Goal: Task Accomplishment & Management: Manage account settings

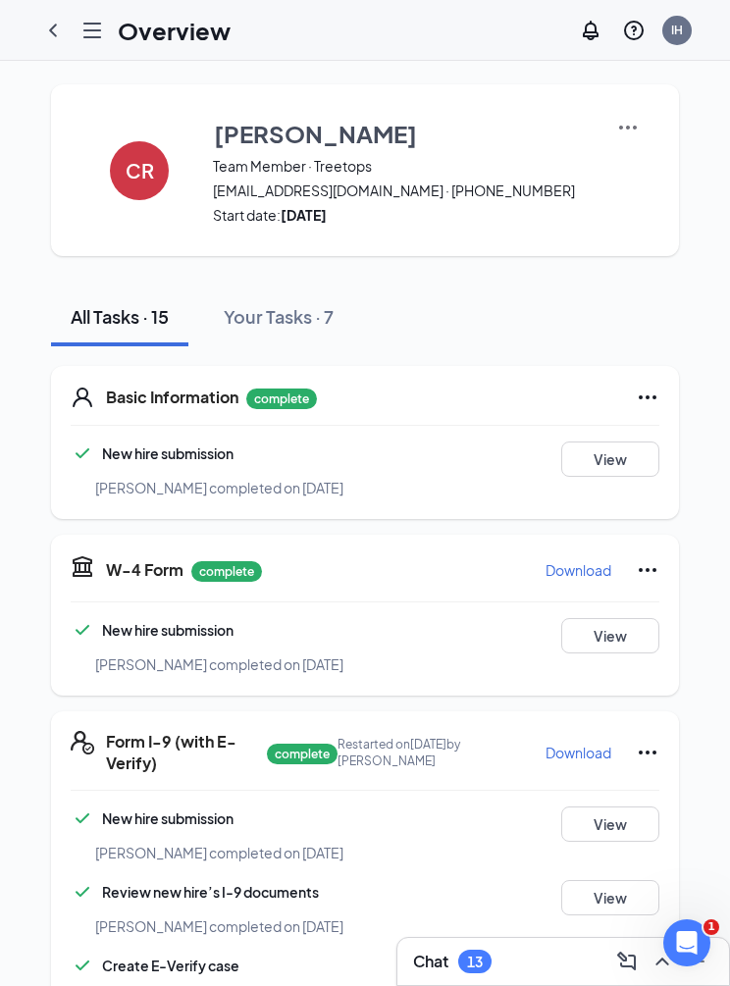
click at [63, 25] on icon "ChevronLeft" at bounding box center [53, 31] width 24 height 24
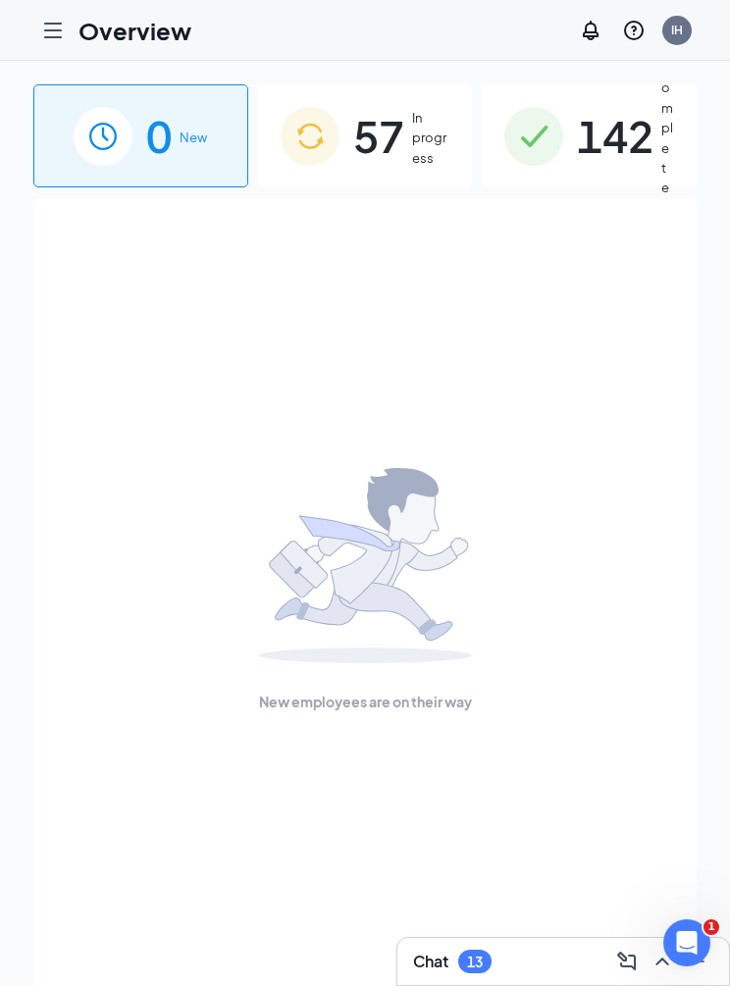
click at [48, 30] on icon "Hamburger" at bounding box center [53, 31] width 16 height 14
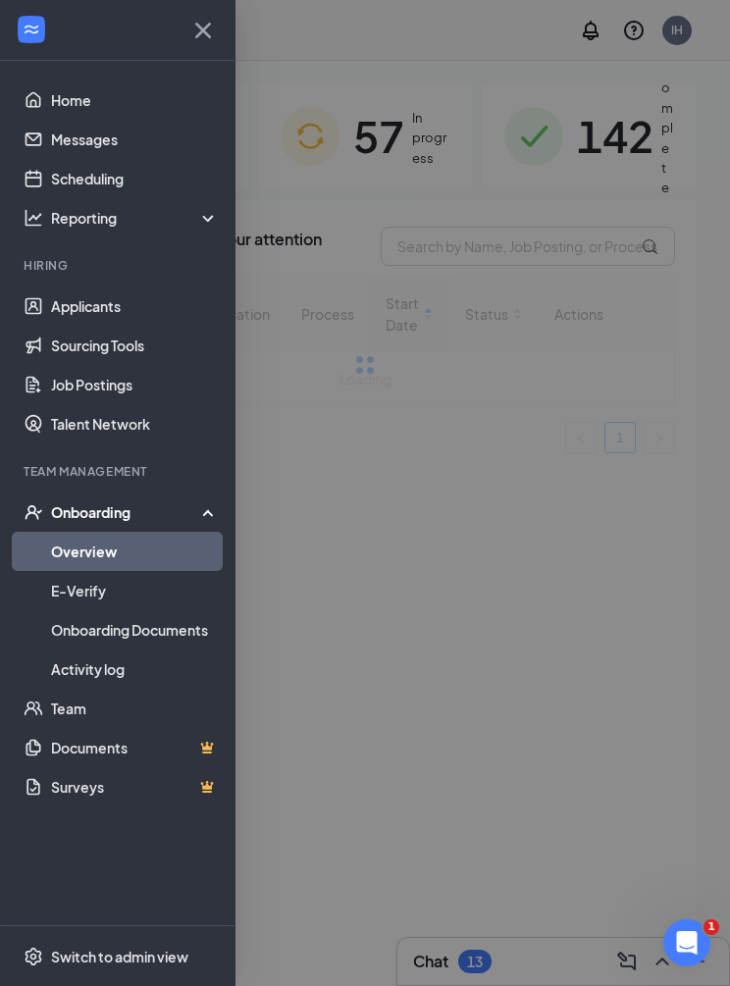
click at [80, 546] on link "Overview" at bounding box center [135, 551] width 168 height 39
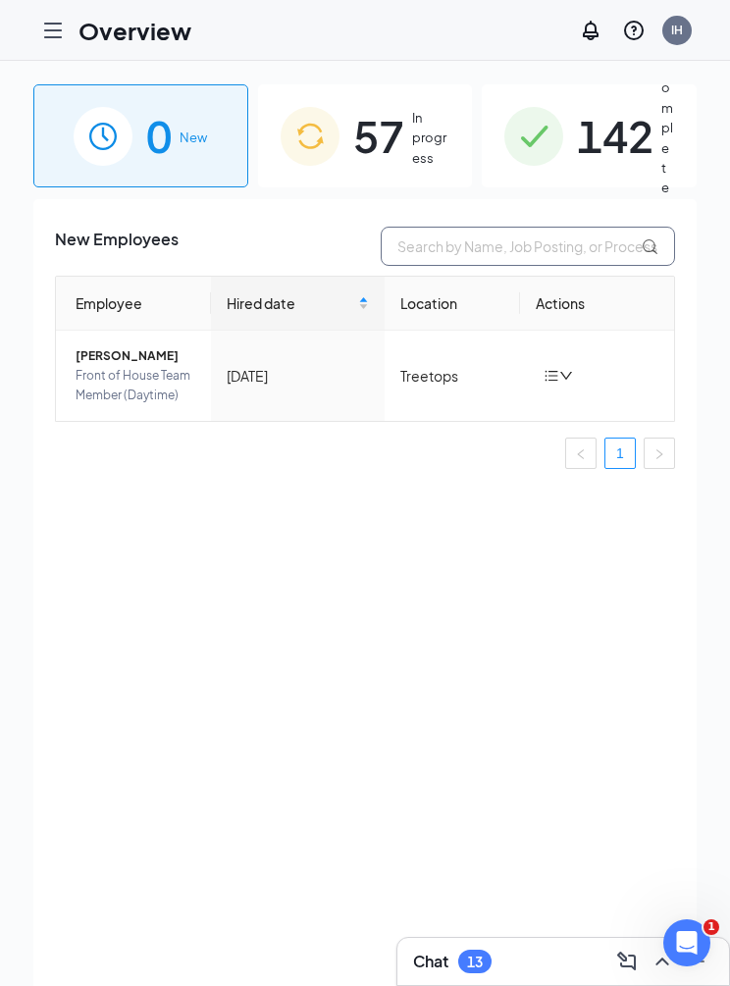
click at [440, 251] on input "text" at bounding box center [528, 246] width 294 height 39
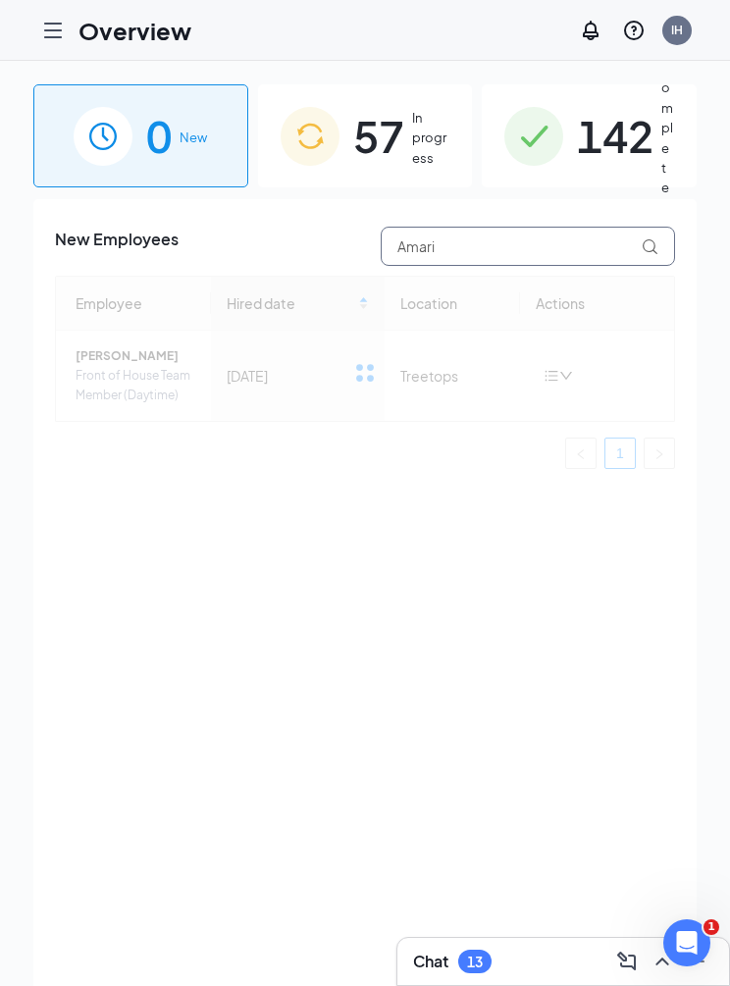
type input "Amari"
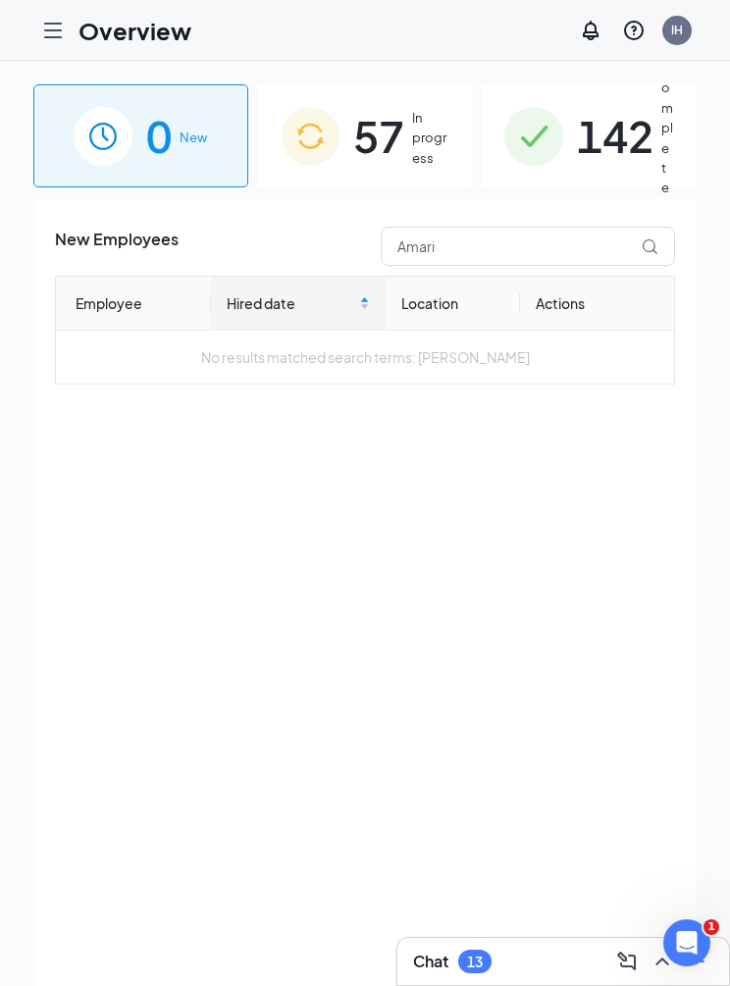
click at [373, 126] on span "57" at bounding box center [378, 136] width 51 height 68
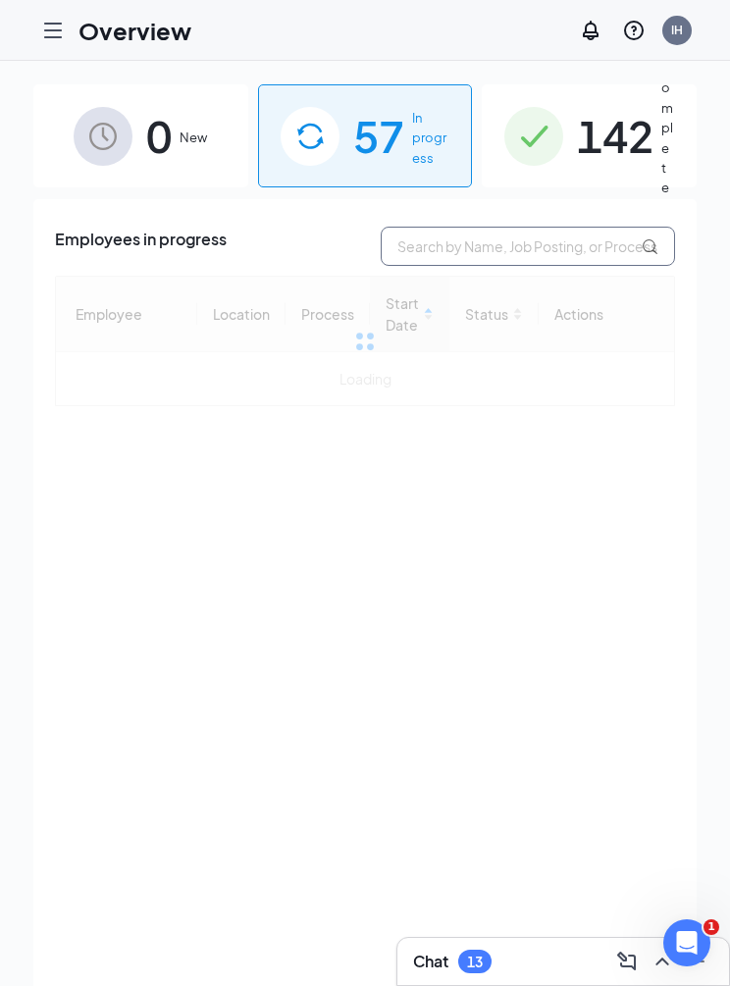
click at [447, 245] on input "text" at bounding box center [528, 246] width 294 height 39
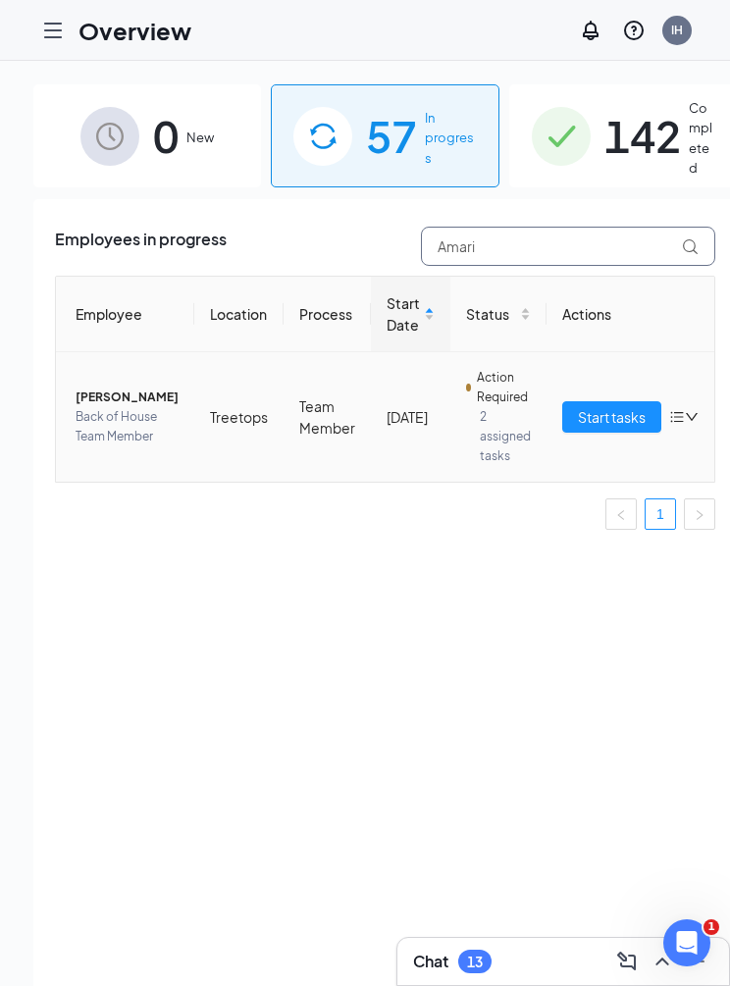
type input "Amari"
click at [93, 390] on span "[PERSON_NAME]" at bounding box center [127, 397] width 103 height 20
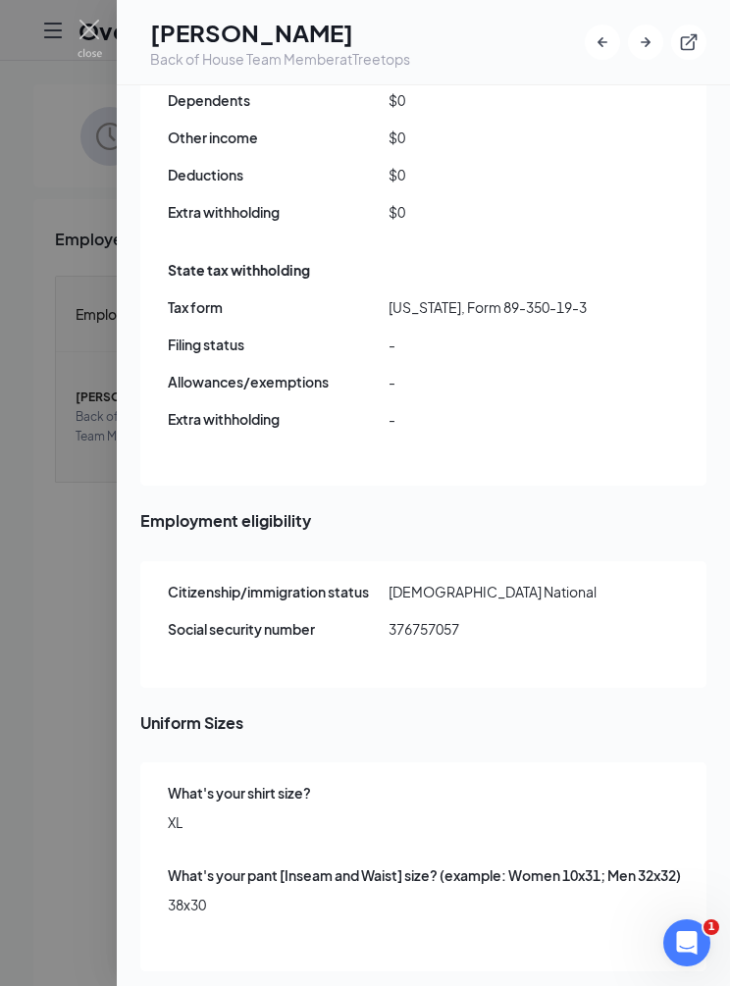
scroll to position [1990, 0]
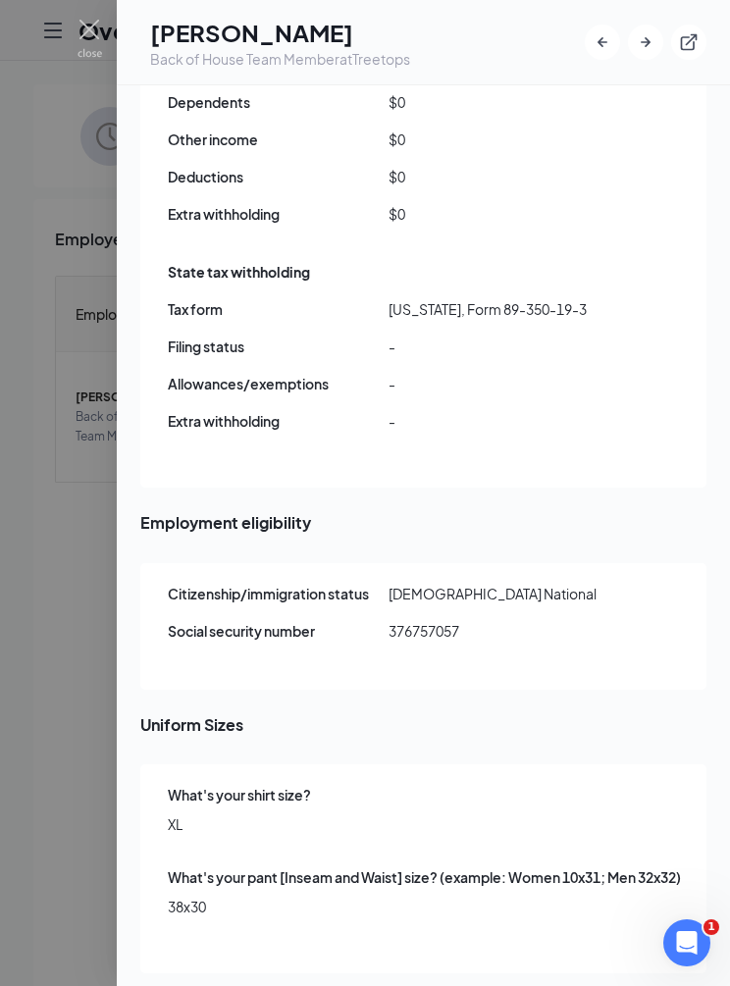
click at [0, 297] on div at bounding box center [365, 493] width 730 height 986
